Goal: Information Seeking & Learning: Get advice/opinions

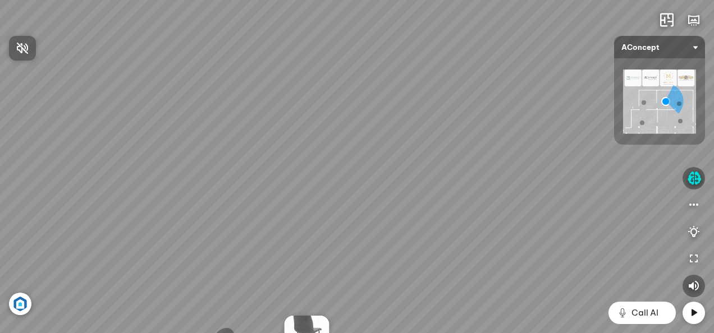
drag, startPoint x: 459, startPoint y: 223, endPoint x: 492, endPoint y: 146, distance: 83.7
click at [492, 147] on div at bounding box center [357, 166] width 714 height 333
drag, startPoint x: 365, startPoint y: 140, endPoint x: 376, endPoint y: 132, distance: 12.9
click at [373, 134] on div "[MEDICAL_DATA] quan tiếp Đi tiếp Sofa 3 chỗ Montgomery 22.500.000 VND Tranh in …" at bounding box center [357, 166] width 714 height 333
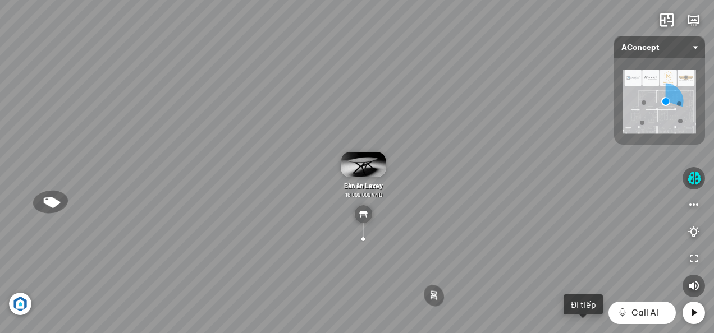
drag, startPoint x: 342, startPoint y: 198, endPoint x: 411, endPoint y: 145, distance: 86.9
click at [411, 145] on div "[MEDICAL_DATA] quan tiếp Đi tiếp Sofa 3 chỗ Montgomery 22.500.000 VND Tranh in …" at bounding box center [357, 166] width 714 height 333
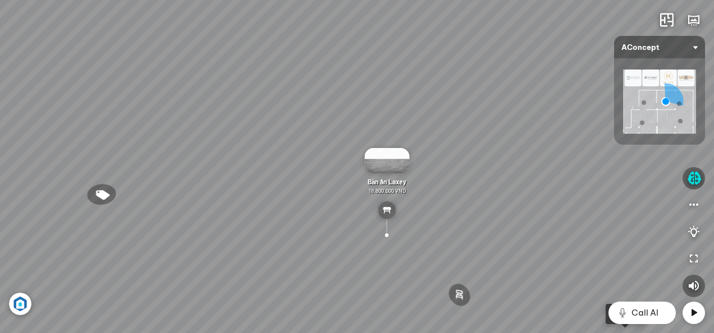
drag, startPoint x: 452, startPoint y: 166, endPoint x: 513, endPoint y: 148, distance: 63.9
click at [513, 148] on div "[MEDICAL_DATA] quan tiếp Đi tiếp Sofa 3 chỗ Montgomery 22.500.000 VND Tranh in …" at bounding box center [357, 166] width 714 height 333
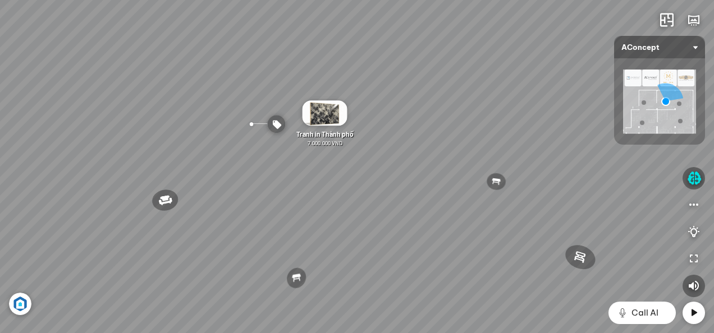
drag, startPoint x: 389, startPoint y: 154, endPoint x: 424, endPoint y: 110, distance: 56.4
click at [422, 112] on div "[MEDICAL_DATA] quan tiếp Đi tiếp Sofa 3 chỗ Montgomery 22.500.000 VND Tranh in …" at bounding box center [357, 166] width 714 height 333
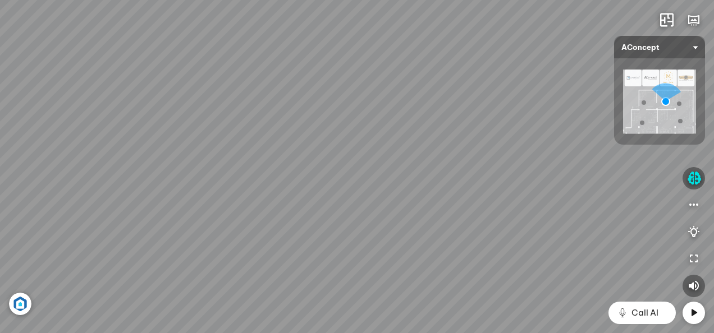
drag, startPoint x: 427, startPoint y: 138, endPoint x: 526, endPoint y: 135, distance: 99.4
click at [524, 136] on div "[MEDICAL_DATA] quan tiếp Đi tiếp Sofa 3 chỗ Montgomery 22.500.000 VND Tranh in …" at bounding box center [357, 166] width 714 height 333
drag, startPoint x: 273, startPoint y: 107, endPoint x: 446, endPoint y: 109, distance: 172.9
click at [440, 112] on div "[MEDICAL_DATA] quan tiếp Đi tiếp Sofa 3 chỗ Montgomery 22.500.000 VND Tranh in …" at bounding box center [357, 166] width 714 height 333
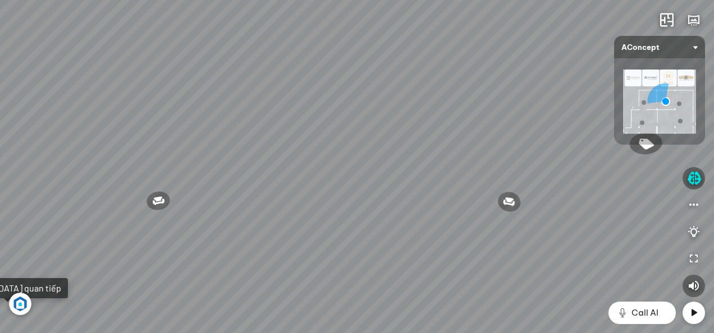
drag, startPoint x: 400, startPoint y: 126, endPoint x: 491, endPoint y: 125, distance: 91.5
click at [474, 126] on div "[MEDICAL_DATA] quan tiếp Đi tiếp Sofa 3 chỗ Montgomery 22.500.000 VND Tranh in …" at bounding box center [357, 166] width 714 height 333
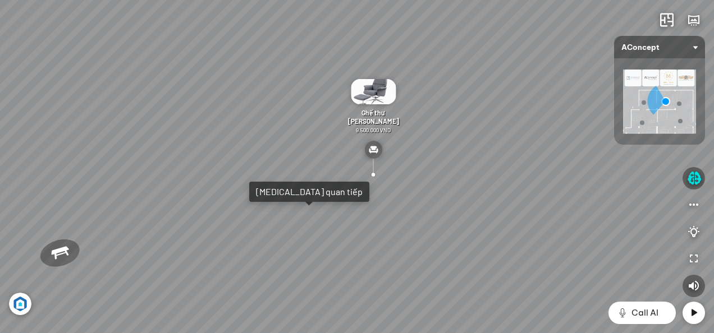
drag, startPoint x: 237, startPoint y: 142, endPoint x: 327, endPoint y: 130, distance: 90.6
click at [317, 134] on div "[MEDICAL_DATA] quan tiếp Đi tiếp Sofa 3 chỗ Montgomery 22.500.000 VND Tranh in …" at bounding box center [357, 166] width 714 height 333
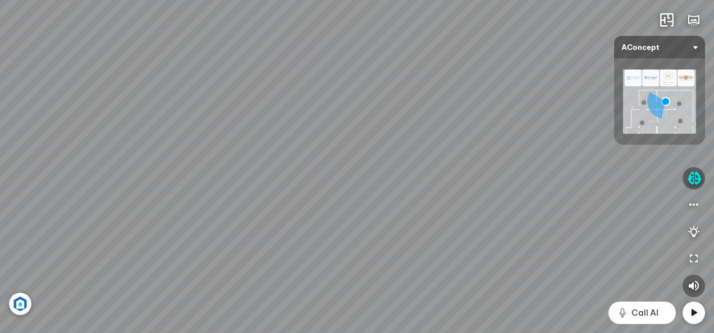
drag, startPoint x: 245, startPoint y: 129, endPoint x: 385, endPoint y: 150, distance: 141.4
click at [374, 154] on div "[MEDICAL_DATA] quan tiếp Đi tiếp Sofa 3 chỗ Montgomery 22.500.000 VND Tranh in …" at bounding box center [357, 166] width 714 height 333
drag, startPoint x: 297, startPoint y: 138, endPoint x: 484, endPoint y: 165, distance: 188.8
click at [469, 167] on div "[MEDICAL_DATA] quan tiếp Đi tiếp Sofa 3 chỗ Montgomery 22.500.000 VND Tranh in …" at bounding box center [357, 166] width 714 height 333
drag, startPoint x: 196, startPoint y: 155, endPoint x: 308, endPoint y: 144, distance: 112.3
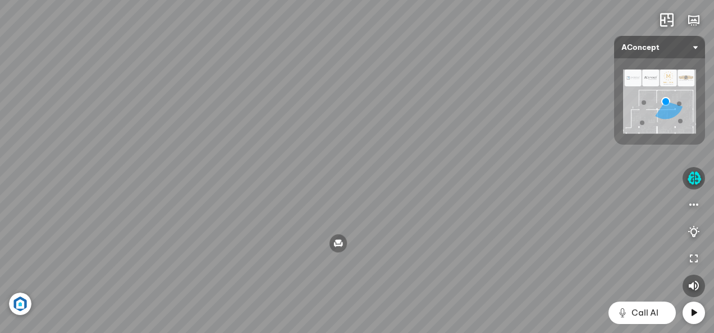
click at [266, 149] on div "[MEDICAL_DATA] quan tiếp Đi tiếp Sofa 3 chỗ Montgomery 22.500.000 VND Tranh in …" at bounding box center [357, 166] width 714 height 333
drag, startPoint x: 182, startPoint y: 150, endPoint x: 258, endPoint y: 143, distance: 76.2
click at [248, 144] on div "[MEDICAL_DATA] quan tiếp Đi tiếp Sofa 3 chỗ Montgomery 22.500.000 VND Tranh in …" at bounding box center [357, 166] width 714 height 333
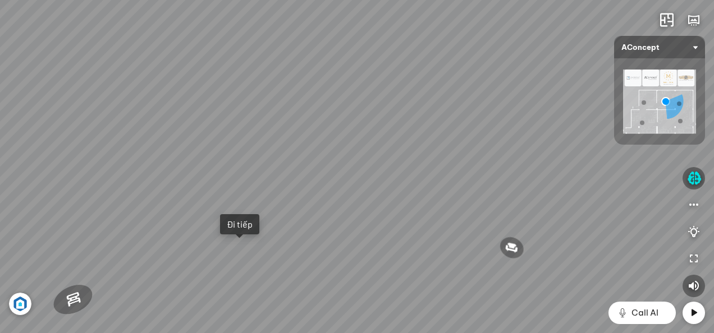
drag, startPoint x: 190, startPoint y: 155, endPoint x: 279, endPoint y: 145, distance: 89.8
click at [260, 145] on div "[MEDICAL_DATA] quan tiếp Đi tiếp Sofa 3 chỗ Montgomery 22.500.000 VND Tranh in …" at bounding box center [357, 166] width 714 height 333
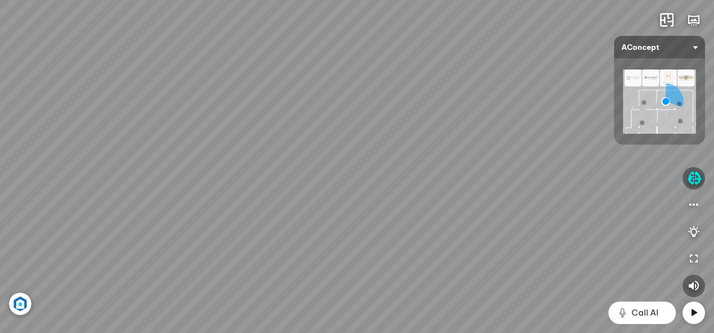
drag, startPoint x: 259, startPoint y: 143, endPoint x: 448, endPoint y: 194, distance: 195.9
click at [446, 194] on div "[MEDICAL_DATA] quan tiếp Đi tiếp Sofa 3 chỗ Montgomery 22.500.000 VND Tranh in …" at bounding box center [357, 166] width 714 height 333
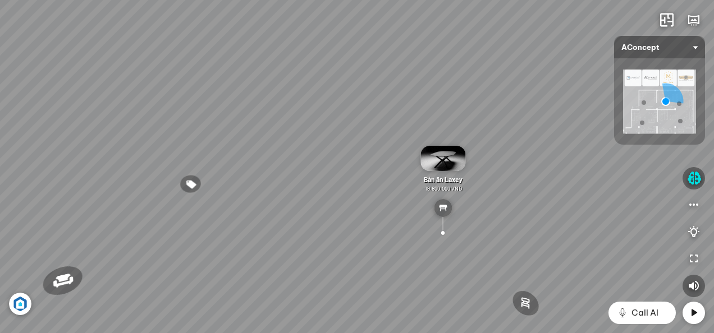
drag, startPoint x: 259, startPoint y: 175, endPoint x: 352, endPoint y: 180, distance: 93.3
click at [347, 179] on div "[MEDICAL_DATA] quan tiếp Đi tiếp Sofa 3 chỗ Montgomery 22.500.000 VND Tranh in …" at bounding box center [357, 166] width 714 height 333
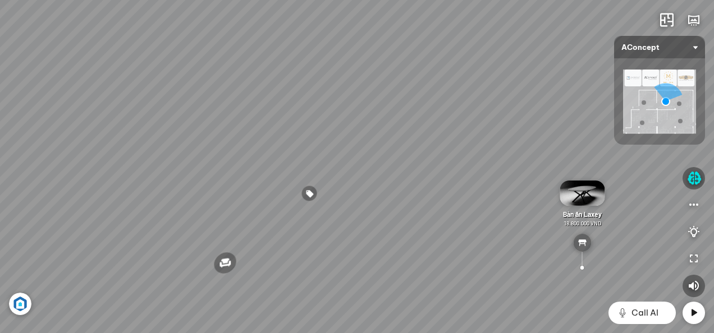
drag, startPoint x: 193, startPoint y: 181, endPoint x: 276, endPoint y: 170, distance: 83.9
click at [243, 173] on div "[MEDICAL_DATA] quan tiếp Đi tiếp Sofa 3 chỗ Montgomery 22.500.000 VND Tranh in …" at bounding box center [357, 166] width 714 height 333
drag, startPoint x: 243, startPoint y: 185, endPoint x: 332, endPoint y: 185, distance: 88.7
click at [315, 185] on div "[MEDICAL_DATA] quan tiếp Đi tiếp Sofa 3 chỗ Montgomery 22.500.000 VND Tranh in …" at bounding box center [357, 166] width 714 height 333
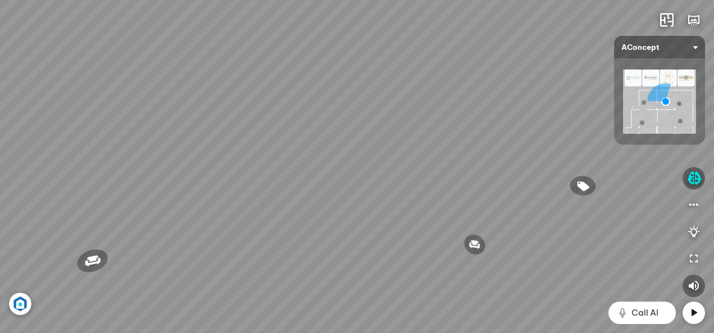
drag, startPoint x: 227, startPoint y: 174, endPoint x: 321, endPoint y: 183, distance: 94.7
click at [306, 181] on div "[MEDICAL_DATA] quan tiếp Đi tiếp Sofa 3 chỗ Montgomery 22.500.000 VND Tranh in …" at bounding box center [357, 166] width 714 height 333
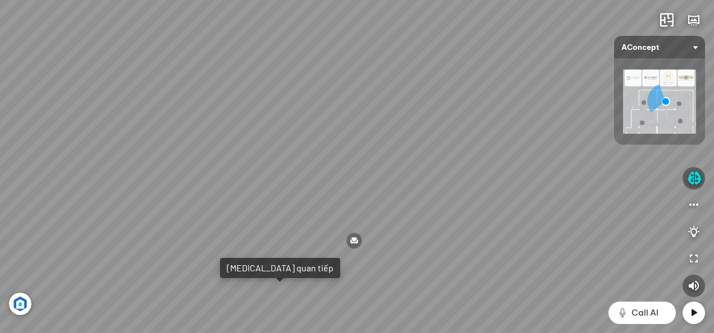
drag, startPoint x: 287, startPoint y: 183, endPoint x: 312, endPoint y: 183, distance: 24.7
click at [309, 183] on div "[MEDICAL_DATA] quan tiếp Đi tiếp Sofa 3 chỗ Montgomery 22.500.000 VND Tranh in …" at bounding box center [357, 166] width 714 height 333
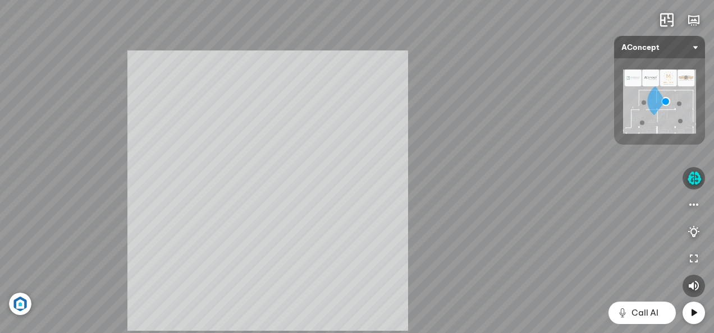
click at [282, 191] on div "[MEDICAL_DATA] quan tiếp Đi tiếp Sofa 3 chỗ Montgomery 22.500.000 VND Tranh in …" at bounding box center [357, 166] width 714 height 333
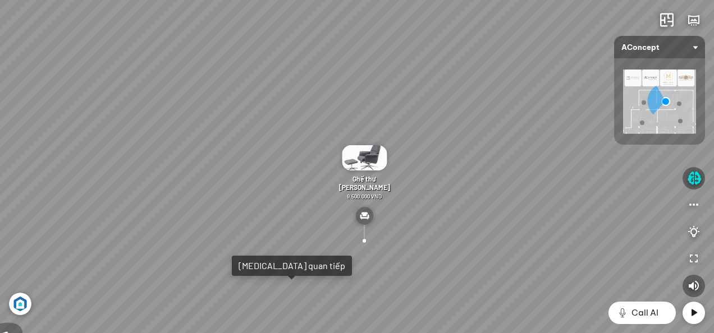
drag, startPoint x: 275, startPoint y: 191, endPoint x: 329, endPoint y: 192, distance: 53.9
click at [326, 192] on div "[MEDICAL_DATA] quan tiếp Đi tiếp Sofa 3 chỗ Montgomery 22.500.000 VND Tranh in …" at bounding box center [357, 166] width 714 height 333
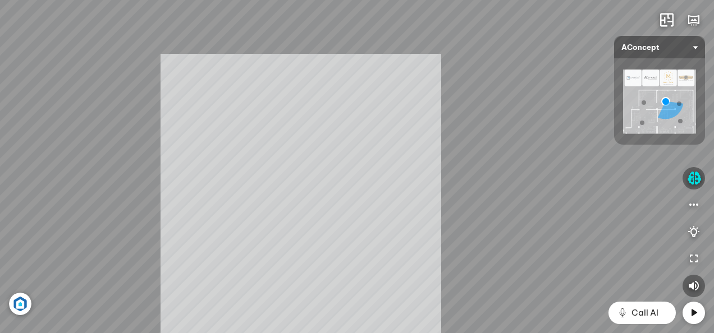
click at [190, 203] on div "[MEDICAL_DATA] quan tiếp Đi tiếp Sofa 3 chỗ Montgomery 22.500.000 VND Tranh in …" at bounding box center [357, 166] width 714 height 333
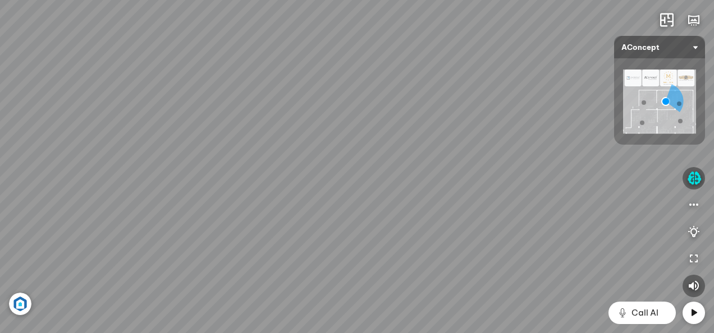
drag, startPoint x: 228, startPoint y: 144, endPoint x: 443, endPoint y: 171, distance: 216.6
click at [443, 171] on div "[MEDICAL_DATA] quan tiếp Đi tiếp Sofa 3 chỗ Montgomery 22.500.000 VND Tranh in …" at bounding box center [357, 166] width 714 height 333
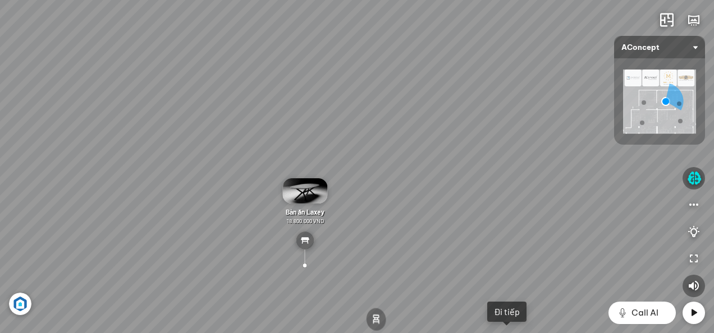
drag, startPoint x: 373, startPoint y: 205, endPoint x: 496, endPoint y: 198, distance: 123.1
click at [461, 194] on div "[MEDICAL_DATA] quan tiếp Đi tiếp Sofa 3 chỗ Montgomery 22.500.000 VND Tranh in …" at bounding box center [357, 166] width 714 height 333
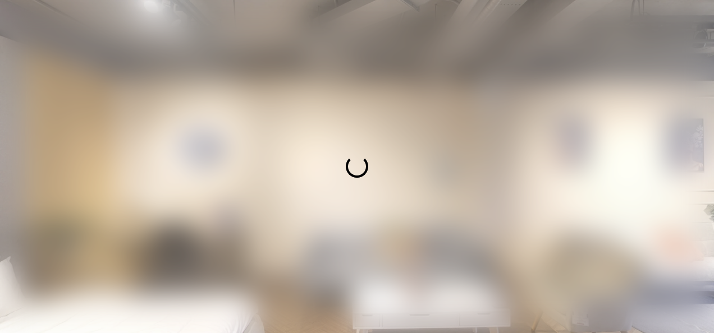
click at [450, 157] on div at bounding box center [357, 166] width 714 height 333
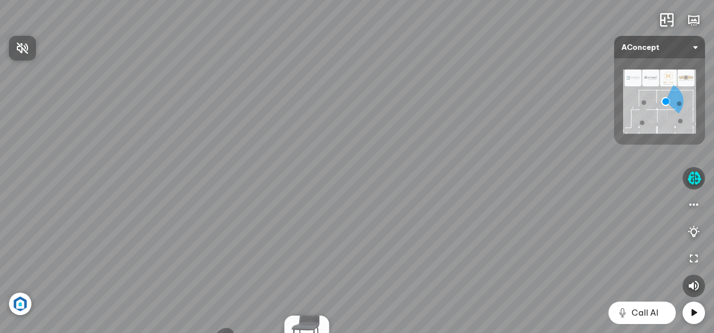
click at [699, 181] on div at bounding box center [357, 166] width 714 height 333
drag, startPoint x: 503, startPoint y: 240, endPoint x: 537, endPoint y: 162, distance: 85.3
click at [531, 173] on div "Sofa 3 chỗ Montgomery 22.500.000 VND Tranh in Thành phố 7.000.000 VND Bàn làm v…" at bounding box center [357, 166] width 714 height 333
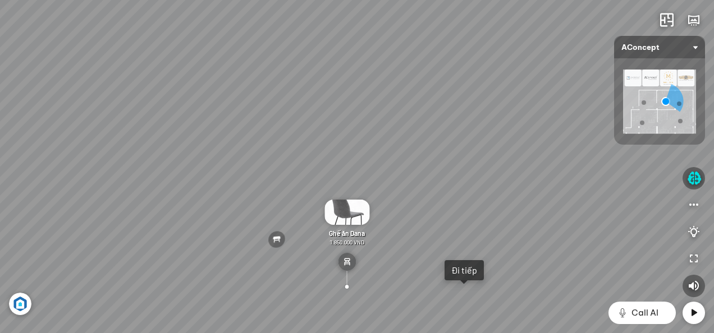
click at [485, 269] on div "Sofa 3 chỗ Montgomery 22.500.000 VND Tranh in Thành phố 7.000.000 VND Bàn làm v…" at bounding box center [357, 166] width 714 height 333
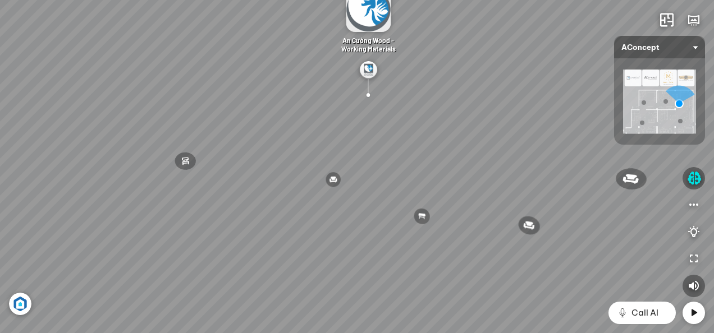
drag, startPoint x: 484, startPoint y: 208, endPoint x: 500, endPoint y: 164, distance: 46.5
click at [500, 164] on div "Đèn [PERSON_NAME] 5.300.000 VND Giường ngủ Palima 19.000.000 VND Ghế thư giãn N…" at bounding box center [357, 166] width 714 height 333
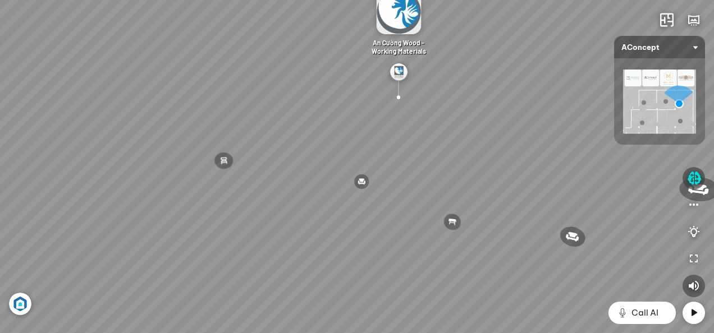
drag, startPoint x: 494, startPoint y: 164, endPoint x: 502, endPoint y: 228, distance: 63.9
click at [502, 228] on div "Đèn trần Reno 5.300.000 VND Giường ngủ Palima 19.000.000 VND Ghế thư giãn Nanna…" at bounding box center [357, 166] width 714 height 333
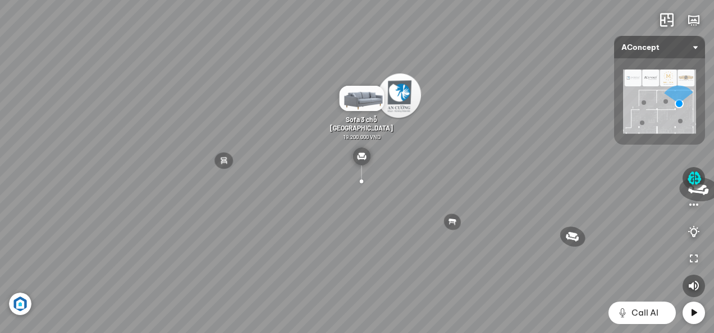
click at [360, 156] on img at bounding box center [361, 157] width 18 height 18
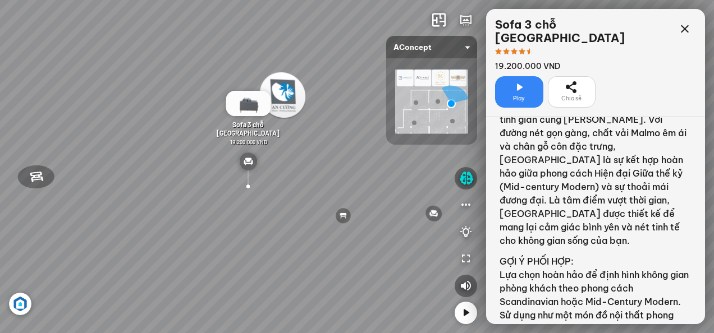
scroll to position [225, 0]
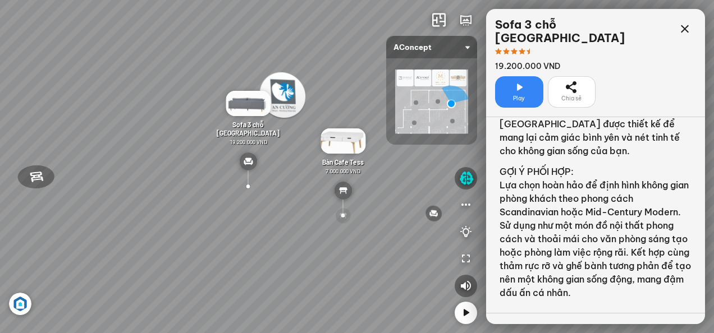
click at [344, 218] on div at bounding box center [343, 216] width 16 height 16
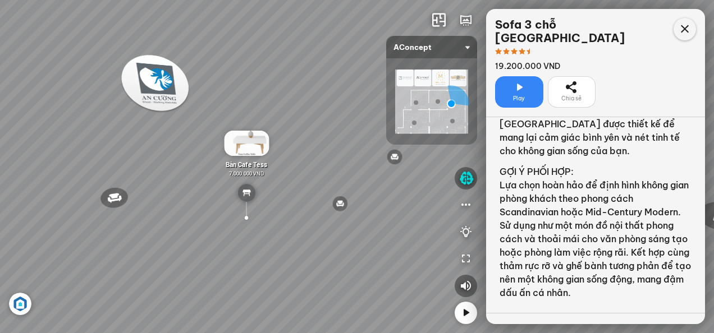
click at [688, 29] on icon at bounding box center [684, 28] width 13 height 13
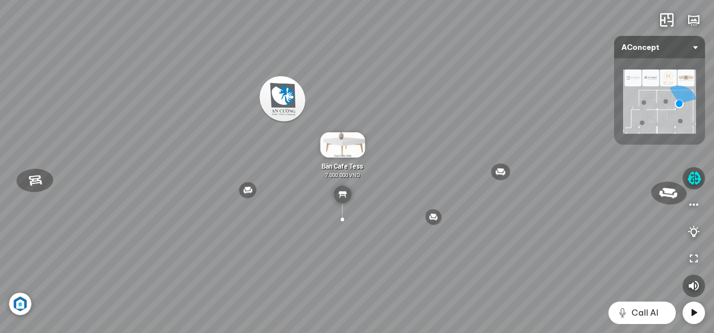
drag, startPoint x: 506, startPoint y: 210, endPoint x: 425, endPoint y: 239, distance: 85.6
click at [451, 239] on div "Đèn trần Reno 5.300.000 VND Giường ngủ Palima 19.000.000 VND Ghế thư giãn Nanna…" at bounding box center [357, 166] width 714 height 333
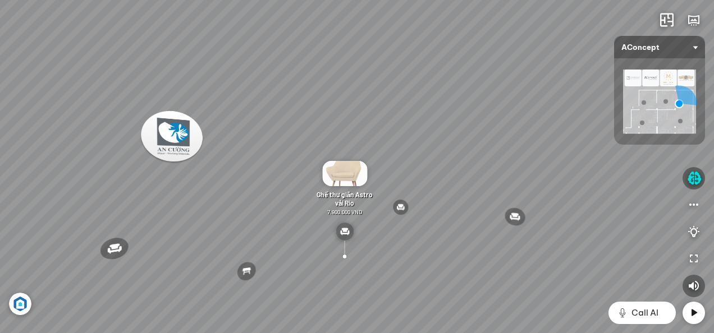
drag, startPoint x: 554, startPoint y: 252, endPoint x: 476, endPoint y: 245, distance: 78.4
click at [478, 245] on div "Đèn trần Reno 5.300.000 VND Giường ngủ Palima 19.000.000 VND Ghế thư giãn Nanna…" at bounding box center [357, 166] width 714 height 333
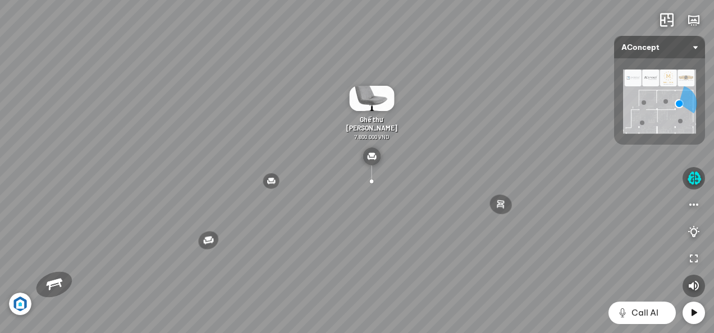
drag, startPoint x: 429, startPoint y: 231, endPoint x: 429, endPoint y: 218, distance: 13.5
click at [429, 218] on div "Đèn trần Reno 5.300.000 VND Giường ngủ Palima 19.000.000 VND Ghế thư giãn Nanna…" at bounding box center [357, 166] width 714 height 333
click at [341, 268] on div "Đèn trần Reno 5.300.000 VND Giường ngủ Palima 19.000.000 VND Ghế thư giãn Nanna…" at bounding box center [357, 166] width 714 height 333
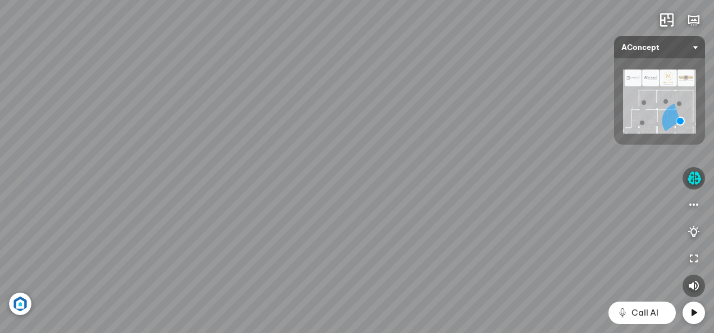
drag, startPoint x: 125, startPoint y: 245, endPoint x: 247, endPoint y: 233, distance: 122.9
click at [247, 233] on div "Ghế ăn Wilma 1.800.000 VND Sofa 3 chỗ Jonna vải Holly 19.500.000 VND Sofa 3 chỗ…" at bounding box center [357, 166] width 714 height 333
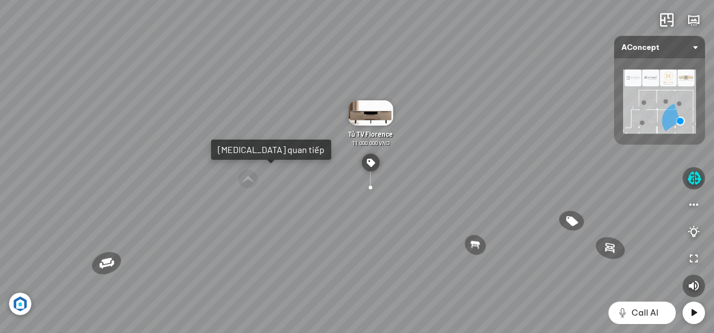
click at [250, 228] on div "Ghế ăn Wilma 1.800.000 VND Sofa 3 chỗ Jonna vải Holly 19.500.000 VND Sofa 3 chỗ…" at bounding box center [357, 166] width 714 height 333
click at [248, 209] on div "Ghế ăn Wilma 1.800.000 VND Sofa 3 chỗ Jonna vải Holly 19.500.000 VND Sofa 3 chỗ…" at bounding box center [357, 166] width 714 height 333
click at [248, 187] on div at bounding box center [247, 180] width 21 height 20
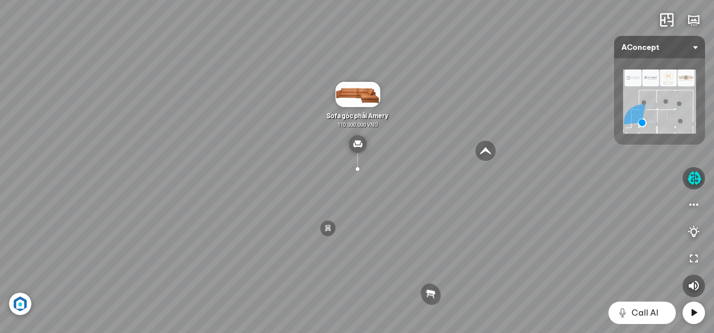
click at [480, 148] on div at bounding box center [485, 150] width 21 height 21
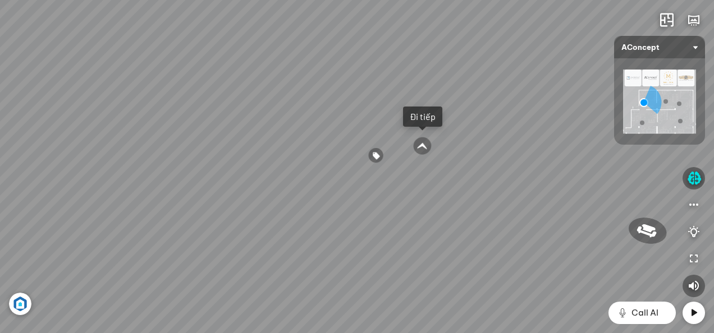
drag, startPoint x: 501, startPoint y: 237, endPoint x: 369, endPoint y: 178, distance: 144.2
click at [372, 181] on div "Tủ đầu giường Florence 3.000.000 VND Bàn Cafe Cadiz 5.500.000 VND Sofa 3 chỗ Su…" at bounding box center [357, 166] width 714 height 333
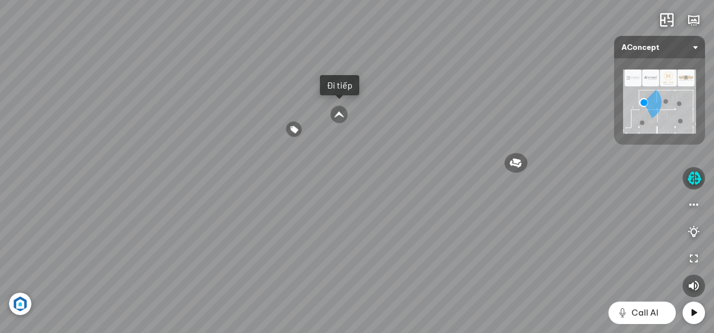
drag, startPoint x: 362, startPoint y: 193, endPoint x: 354, endPoint y: 233, distance: 41.2
click at [354, 233] on div "Tủ đầu giường Florence 3.000.000 VND Bàn Cafe Cadiz 5.500.000 VND Sofa 3 chỗ Su…" at bounding box center [357, 166] width 714 height 333
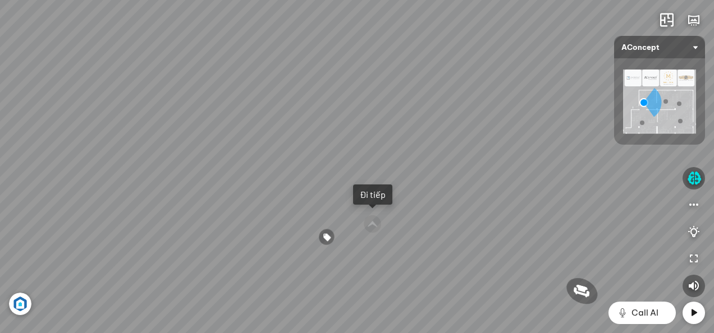
drag, startPoint x: 321, startPoint y: 137, endPoint x: 385, endPoint y: 138, distance: 64.0
click at [385, 138] on div "Tủ đầu giường Florence 3.000.000 VND Bàn Cafe Cadiz 5.500.000 VND Sofa 3 chỗ Su…" at bounding box center [357, 166] width 714 height 333
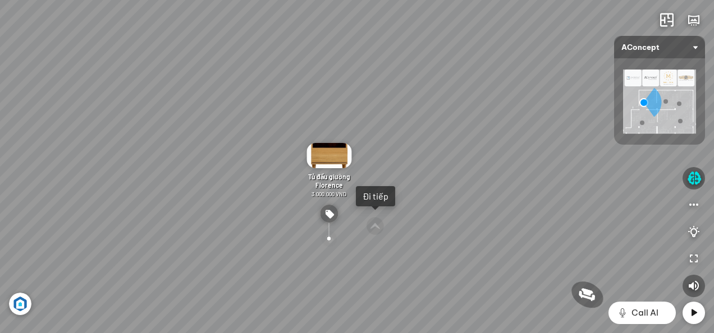
drag, startPoint x: 263, startPoint y: 153, endPoint x: 387, endPoint y: 139, distance: 125.4
click at [366, 140] on div "Tủ đầu giường Florence 3.000.000 VND Bàn Cafe Cadiz 5.500.000 VND Sofa 3 chỗ Su…" at bounding box center [357, 166] width 714 height 333
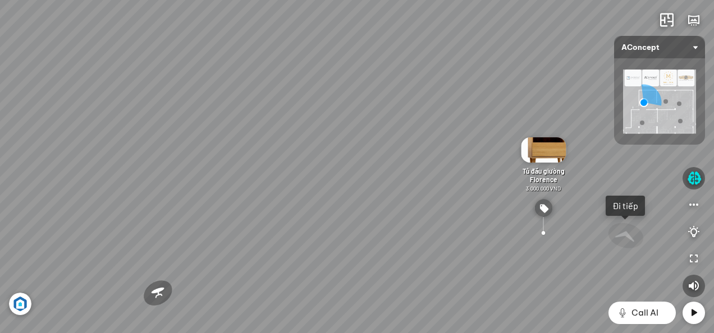
drag, startPoint x: 274, startPoint y: 149, endPoint x: 386, endPoint y: 149, distance: 111.7
click at [357, 149] on div "Tủ đầu giường Florence 3.000.000 VND Bàn Cafe Cadiz 5.500.000 VND Sofa 3 chỗ Su…" at bounding box center [357, 166] width 714 height 333
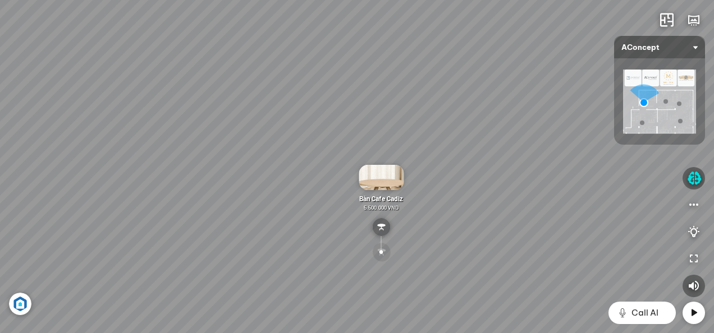
drag, startPoint x: 261, startPoint y: 149, endPoint x: 361, endPoint y: 148, distance: 100.5
click at [333, 148] on div "Tủ đầu giường Florence 3.000.000 VND Bàn Cafe Cadiz 5.500.000 VND Sofa 3 chỗ Su…" at bounding box center [357, 166] width 714 height 333
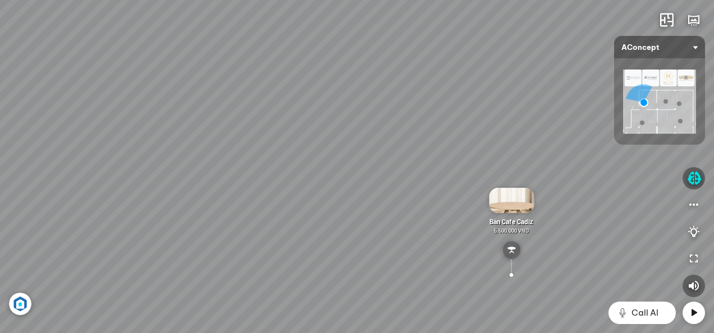
drag, startPoint x: 242, startPoint y: 148, endPoint x: 326, endPoint y: 148, distance: 83.1
click at [305, 148] on div "Tủ đầu giường Florence 3.000.000 VND Bàn Cafe Cadiz 5.500.000 VND Sofa 3 chỗ Su…" at bounding box center [357, 166] width 714 height 333
drag, startPoint x: 319, startPoint y: 172, endPoint x: 331, endPoint y: 172, distance: 11.8
click at [328, 172] on div "Tủ đầu giường Florence 3.000.000 VND Bàn Cafe Cadiz 5.500.000 VND Sofa 3 chỗ Su…" at bounding box center [357, 166] width 714 height 333
drag, startPoint x: 273, startPoint y: 170, endPoint x: 366, endPoint y: 164, distance: 93.3
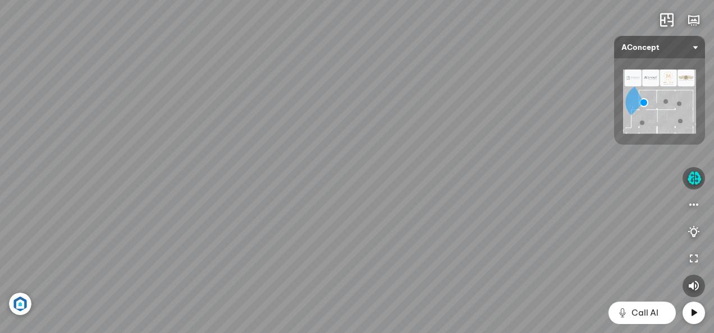
click at [356, 164] on div "Tủ đầu giường Florence 3.000.000 VND Bàn Cafe Cadiz 5.500.000 VND Sofa 3 chỗ Su…" at bounding box center [357, 166] width 714 height 333
click at [345, 162] on div "Tủ đầu giường Florence 3.000.000 VND Bàn Cafe Cadiz 5.500.000 VND Sofa 3 chỗ Su…" at bounding box center [357, 166] width 714 height 333
click at [341, 264] on div "Tủ đầu giường Florence 3.000.000 VND Bàn Cafe Cadiz 5.500.000 VND Sofa 3 chỗ Su…" at bounding box center [357, 166] width 714 height 333
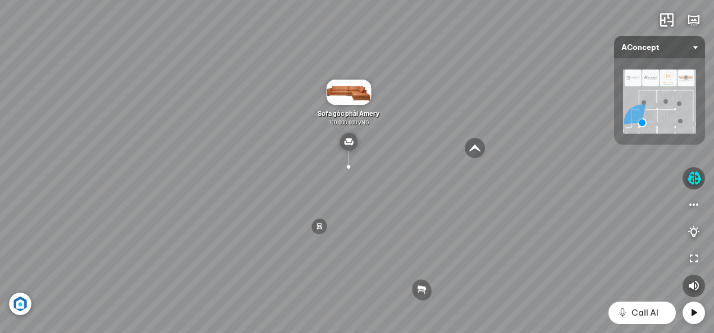
drag, startPoint x: 400, startPoint y: 166, endPoint x: 359, endPoint y: 141, distance: 47.4
click at [365, 146] on div "Sofa 2 chỗ Biloxi 15.000.000 VND Sofa góc trái Perth 38.500.000 VND Bàn cafe No…" at bounding box center [357, 166] width 714 height 333
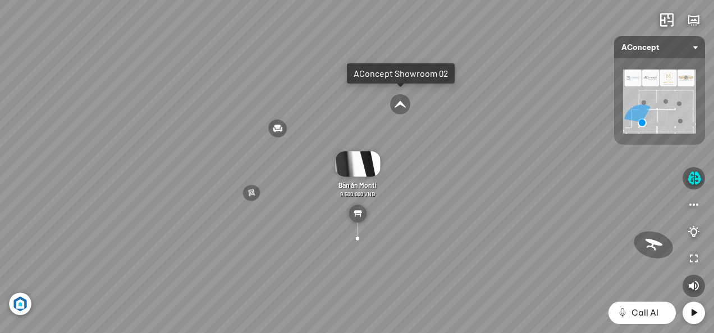
click at [399, 109] on div at bounding box center [400, 104] width 21 height 21
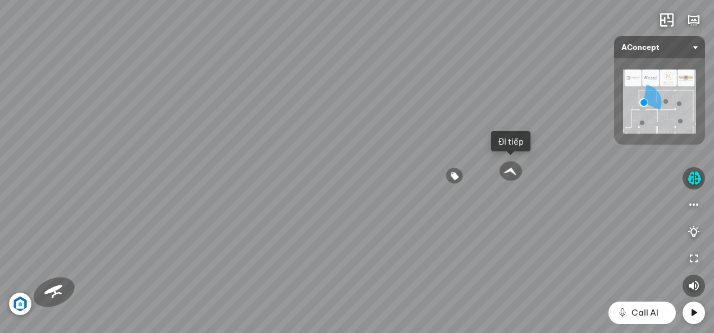
drag, startPoint x: 466, startPoint y: 230, endPoint x: 473, endPoint y: 152, distance: 78.9
click at [471, 163] on div "Tủ đầu giường Florence 3.000.000 VND Bàn Cafe Cadiz 5.500.000 VND Sofa 3 chỗ Su…" at bounding box center [357, 166] width 714 height 333
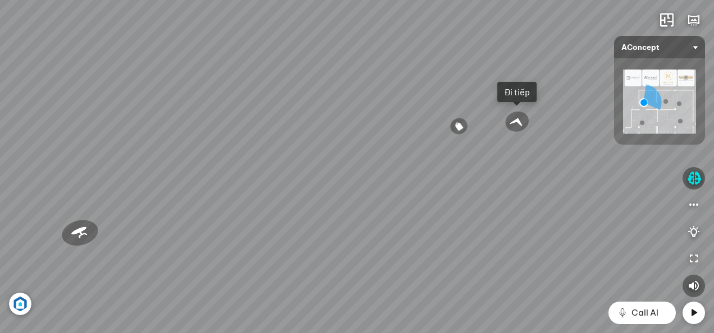
drag, startPoint x: 462, startPoint y: 216, endPoint x: 445, endPoint y: 280, distance: 66.3
click at [448, 276] on div "Tủ đầu giường Florence 3.000.000 VND Bàn Cafe Cadiz 5.500.000 VND Sofa 3 chỗ Su…" at bounding box center [357, 166] width 714 height 333
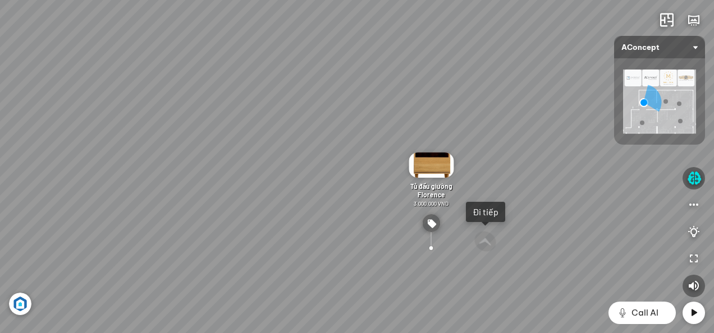
click at [667, 101] on div at bounding box center [665, 101] width 4 height 4
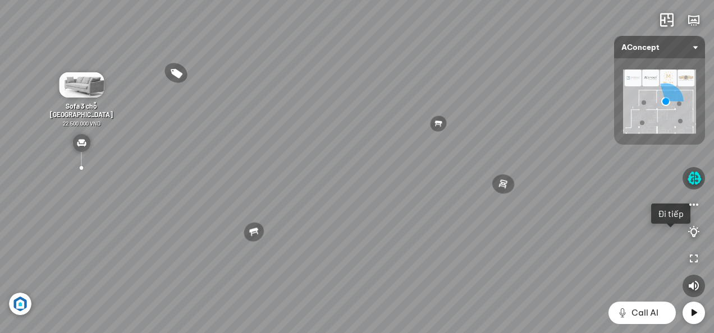
drag, startPoint x: 433, startPoint y: 137, endPoint x: 312, endPoint y: 195, distance: 134.6
click at [313, 195] on div "Bàn làm việc Elise Desk 7.300.000 VND Gối Tựa Lưng Họa Tiết Hoa Hồng Vintage Ro…" at bounding box center [357, 166] width 714 height 333
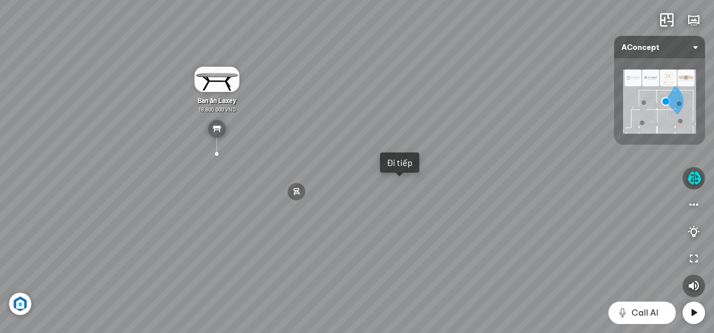
drag, startPoint x: 547, startPoint y: 199, endPoint x: 374, endPoint y: 152, distance: 179.7
click at [411, 164] on div "Bàn làm việc Elise Desk 7.300.000 VND Gối Tựa Lưng Họa Tiết Hoa Hồng Vintage Ro…" at bounding box center [357, 166] width 714 height 333
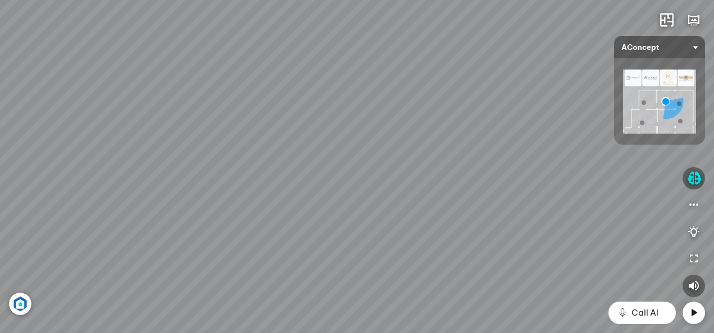
drag, startPoint x: 544, startPoint y: 160, endPoint x: 498, endPoint y: 228, distance: 82.5
click at [487, 255] on div "Bàn làm việc Elise Desk 7.300.000 VND Gối Tựa Lưng Họa Tiết Hoa Hồng Vintage Ro…" at bounding box center [357, 166] width 714 height 333
click at [680, 104] on div at bounding box center [679, 104] width 4 height 4
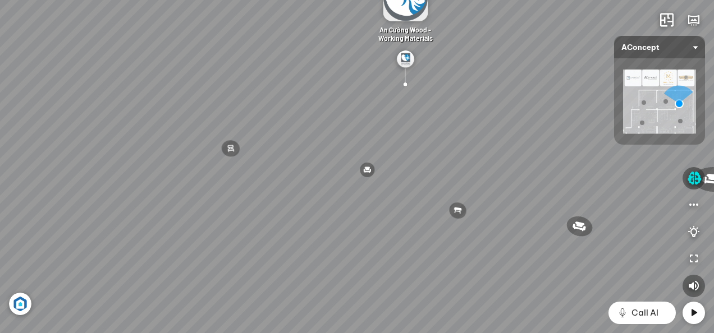
drag, startPoint x: 540, startPoint y: 198, endPoint x: 602, endPoint y: 138, distance: 86.1
click at [591, 141] on div "Đèn trần Reno 5.300.000 VND Giường ngủ Palima 19.000.000 VND Ghế thư giãn Nanna…" at bounding box center [357, 166] width 714 height 333
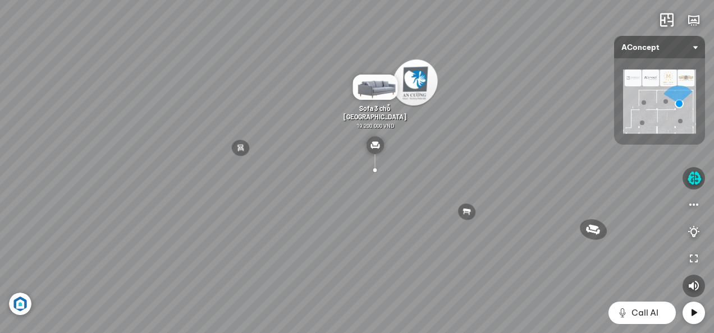
click at [683, 121] on img at bounding box center [659, 102] width 73 height 64
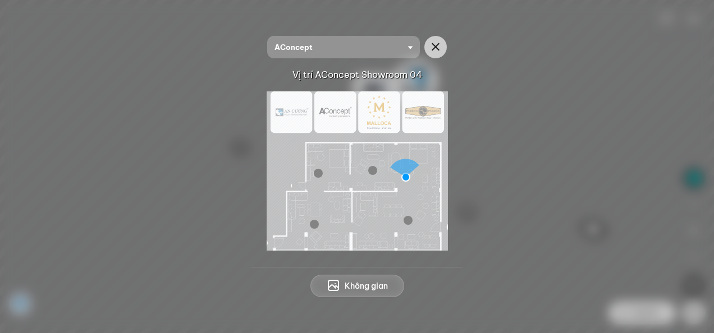
click at [410, 219] on div at bounding box center [408, 220] width 9 height 9
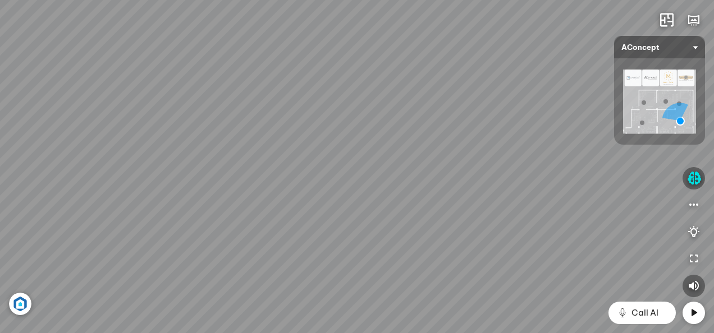
drag, startPoint x: 525, startPoint y: 235, endPoint x: 503, endPoint y: 195, distance: 45.3
click at [498, 194] on div "Ghế ăn Wilma 1.800.000 VND Sofa 3 chỗ Jonna vải Holly 19.500.000 VND Sofa 3 chỗ…" at bounding box center [357, 166] width 714 height 333
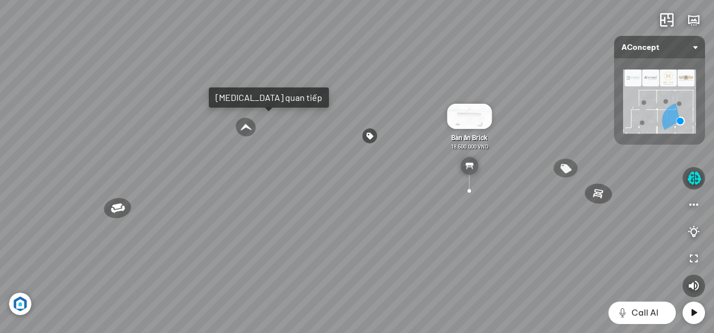
drag, startPoint x: 340, startPoint y: 207, endPoint x: 365, endPoint y: 202, distance: 25.2
click at [353, 204] on div "Ghế ăn Wilma 1.800.000 VND Sofa 3 chỗ Jonna vải Holly 19.500.000 VND Sofa 3 chỗ…" at bounding box center [357, 166] width 714 height 333
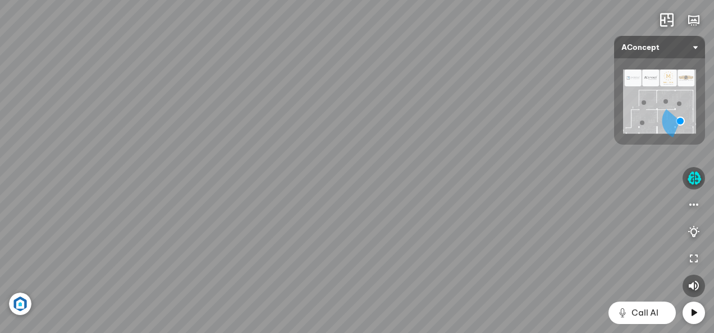
drag, startPoint x: 343, startPoint y: 193, endPoint x: 511, endPoint y: 246, distance: 176.6
click at [485, 246] on div "Ghế ăn Wilma 1.800.000 VND Sofa 3 chỗ Jonna vải Holly 19.500.000 VND Sofa 3 chỗ…" at bounding box center [357, 166] width 714 height 333
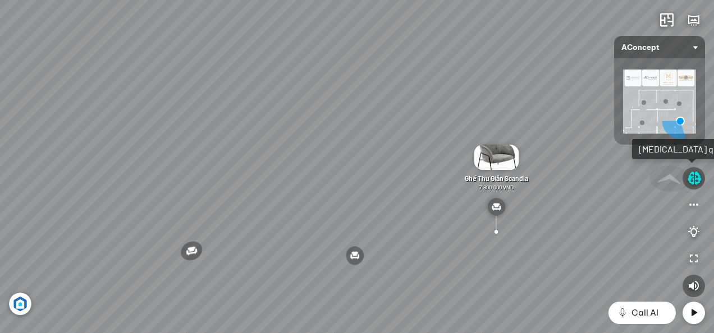
drag, startPoint x: 287, startPoint y: 239, endPoint x: 377, endPoint y: 227, distance: 90.6
click at [357, 227] on div "Ghế ăn Wilma 1.800.000 VND Sofa 3 chỗ Jonna vải Holly 19.500.000 VND Sofa 3 chỗ…" at bounding box center [357, 166] width 714 height 333
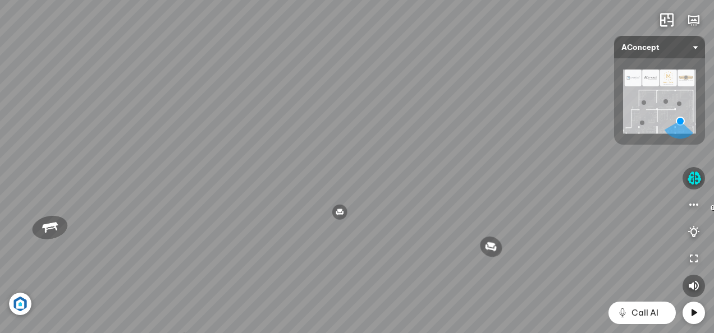
drag, startPoint x: 331, startPoint y: 216, endPoint x: 454, endPoint y: 200, distance: 124.5
click at [427, 196] on div "Ghế ăn Wilma 1.800.000 VND Sofa 3 chỗ Jonna vải Holly 19.500.000 VND Sofa 3 chỗ…" at bounding box center [357, 166] width 714 height 333
drag, startPoint x: 291, startPoint y: 177, endPoint x: 564, endPoint y: 208, distance: 274.0
click at [562, 208] on div "Ghế ăn Wilma 1.800.000 VND Sofa 3 chỗ Jonna vải Holly 19.500.000 VND Sofa 3 chỗ…" at bounding box center [357, 166] width 714 height 333
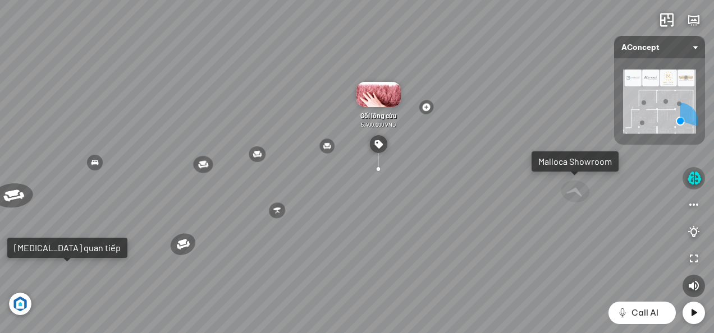
click at [692, 183] on icon "button" at bounding box center [694, 178] width 14 height 13
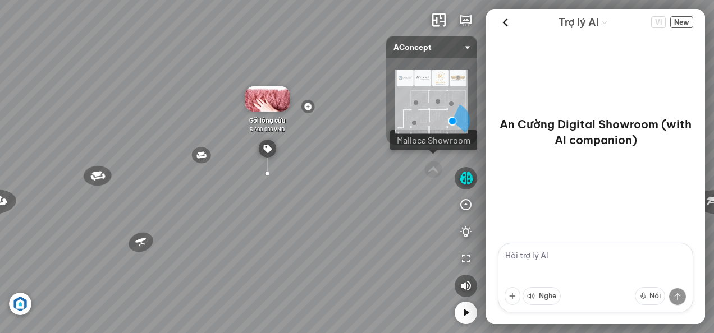
type textarea "C"
type textarea "Xin chào"
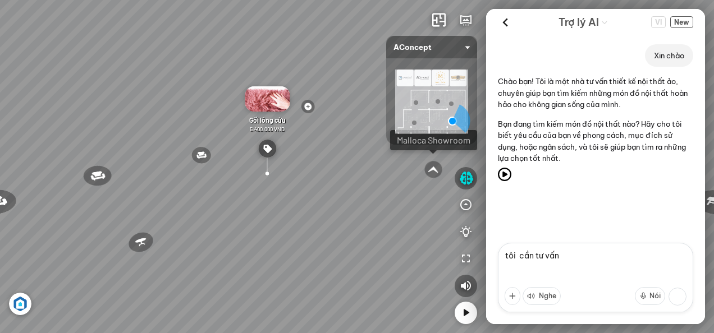
type textarea "tôi cần tư vấn"
click at [676, 301] on button at bounding box center [677, 297] width 18 height 18
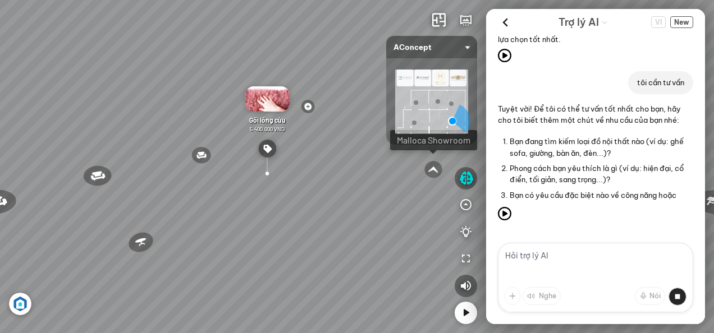
scroll to position [199, 0]
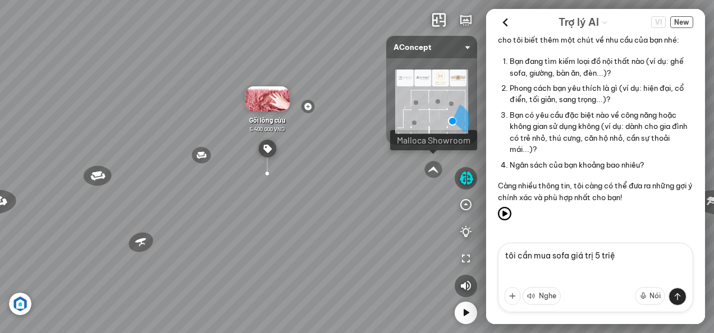
type textarea "tôi cần mua sofa giá trị 5 triệu"
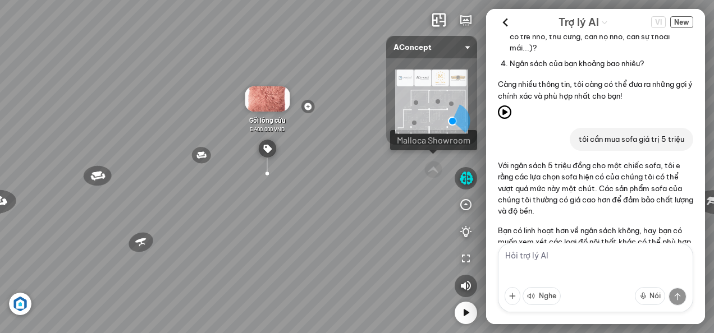
scroll to position [357, 0]
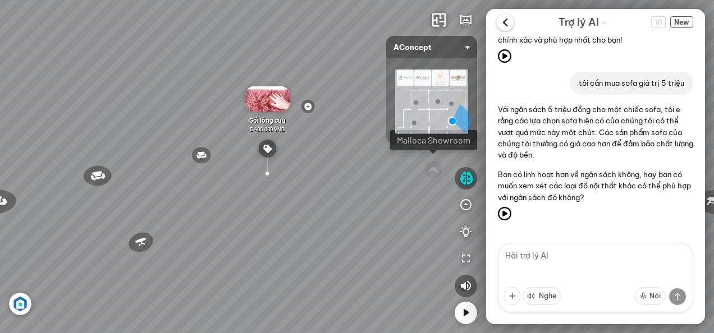
click at [510, 21] on icon at bounding box center [505, 22] width 17 height 17
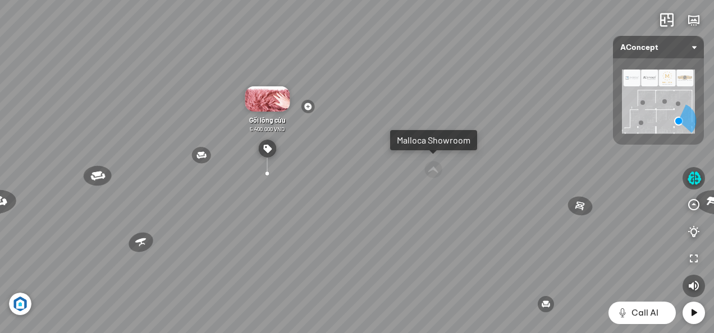
scroll to position [7099, 0]
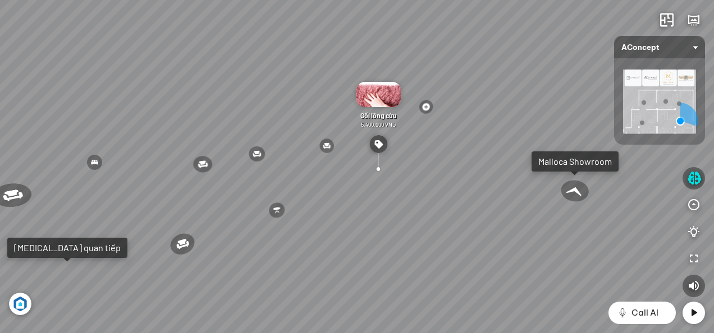
drag, startPoint x: 423, startPoint y: 219, endPoint x: 437, endPoint y: 186, distance: 35.8
click at [437, 186] on div "Ghế ăn Wilma 1.800.000 VND Sofa 3 chỗ Jonna vải Holly 19.500.000 VND Sofa 3 chỗ…" at bounding box center [357, 166] width 714 height 333
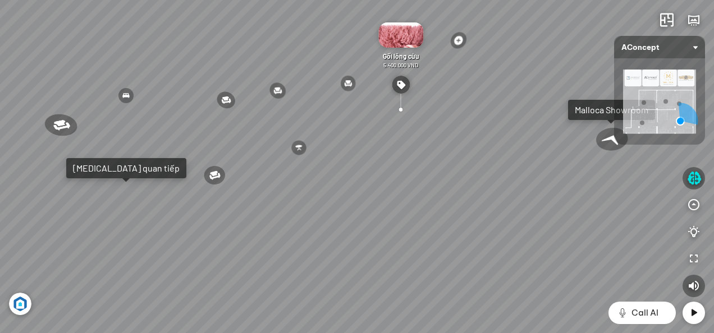
drag, startPoint x: 434, startPoint y: 190, endPoint x: 438, endPoint y: 221, distance: 31.7
click at [438, 221] on div "Ghế ăn Wilma 1.800.000 VND Sofa 3 chỗ Jonna vải Holly 19.500.000 VND Sofa 3 chỗ…" at bounding box center [357, 166] width 714 height 333
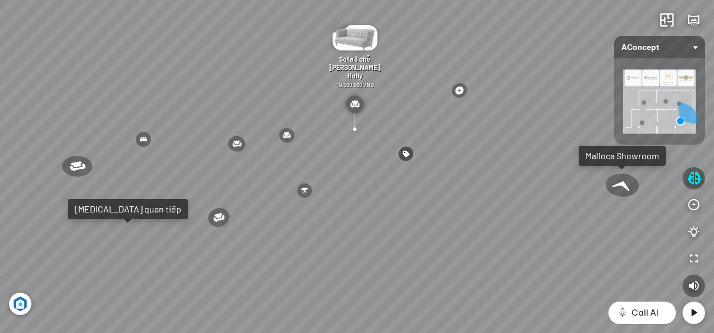
click at [558, 209] on div "Ghế ăn Wilma 1.800.000 VND Sofa 3 chỗ Jonna vải Holly 19.500.000 VND Sofa 3 chỗ…" at bounding box center [357, 166] width 714 height 333
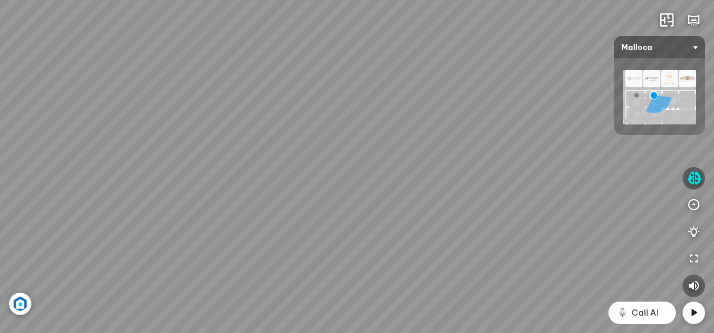
drag, startPoint x: 309, startPoint y: 237, endPoint x: 667, endPoint y: 247, distance: 358.2
click at [667, 247] on div "Chậu rửa chén hai hộc bán thủ công Malloca MS 610T 9.460.000 VND Máy hút khói k…" at bounding box center [357, 166] width 714 height 333
